Goal: Check status: Check status

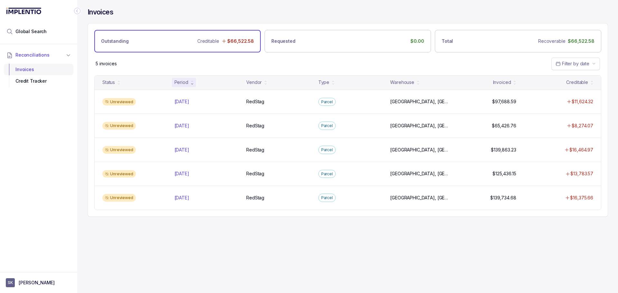
click at [30, 67] on div "Invoices" at bounding box center [38, 70] width 59 height 12
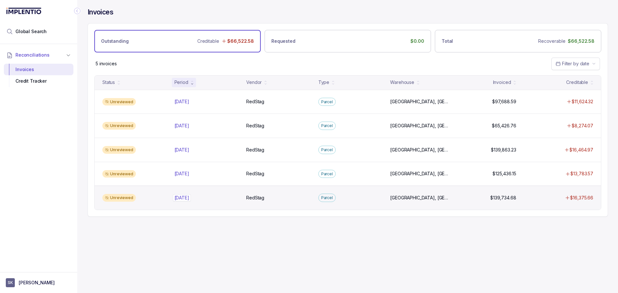
click at [210, 199] on div "[DATE] [DATE]" at bounding box center [206, 198] width 64 height 6
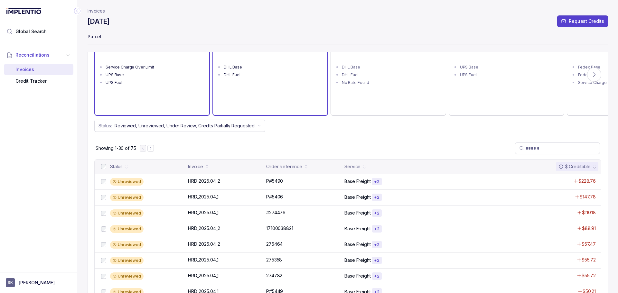
scroll to position [90, 0]
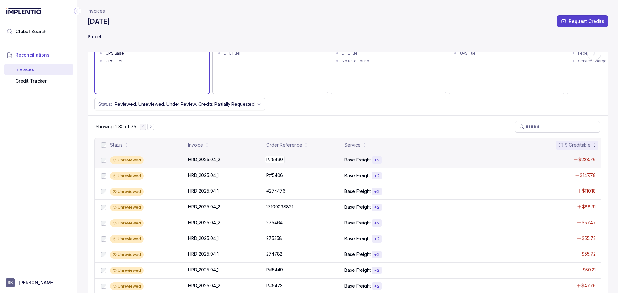
click at [294, 161] on div "P#5490 P#5490" at bounding box center [303, 159] width 74 height 6
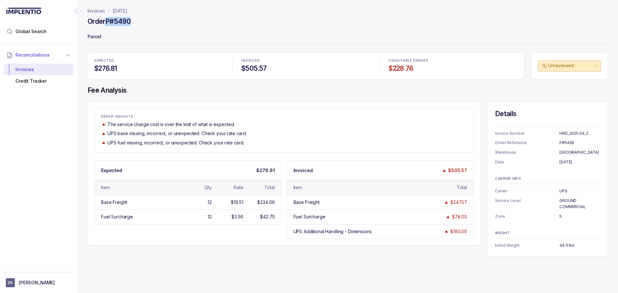
drag, startPoint x: 135, startPoint y: 21, endPoint x: 107, endPoint y: 21, distance: 27.7
click at [107, 21] on div "Order P#5490" at bounding box center [348, 23] width 520 height 12
copy h4 "P#5490"
click at [345, 229] on p "UPS Additional Handling - Dimensions" at bounding box center [332, 231] width 81 height 7
click at [360, 232] on p "UPS Additional Handling - Dimensions" at bounding box center [332, 231] width 81 height 7
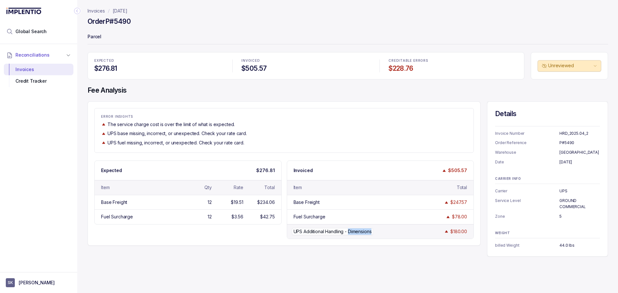
click at [360, 232] on p "UPS Additional Handling - Dimensions" at bounding box center [332, 231] width 81 height 7
